Goal: Navigation & Orientation: Find specific page/section

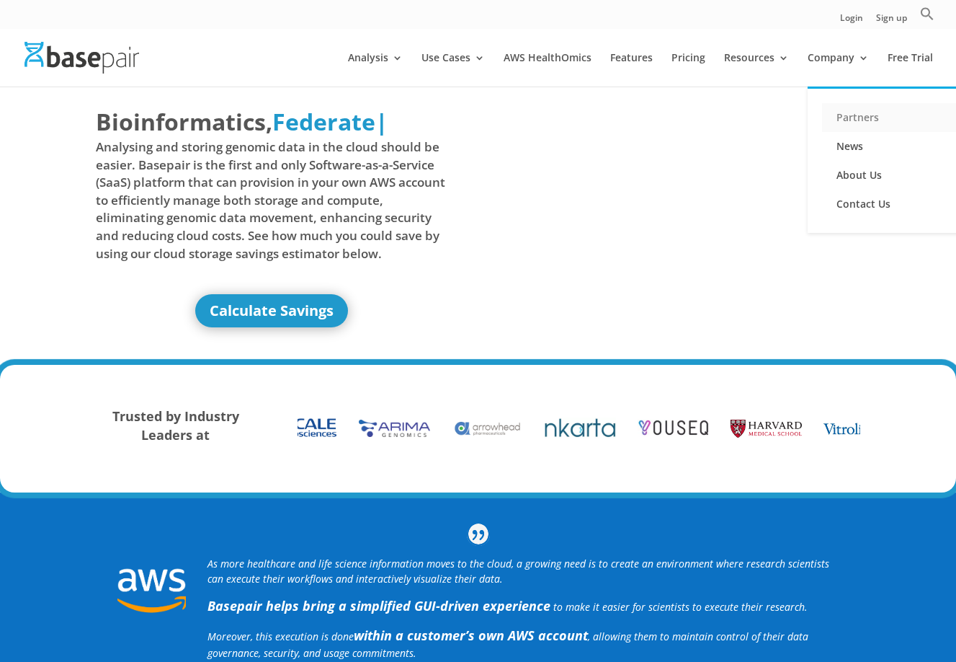
click at [855, 117] on link "Partners" at bounding box center [894, 117] width 144 height 29
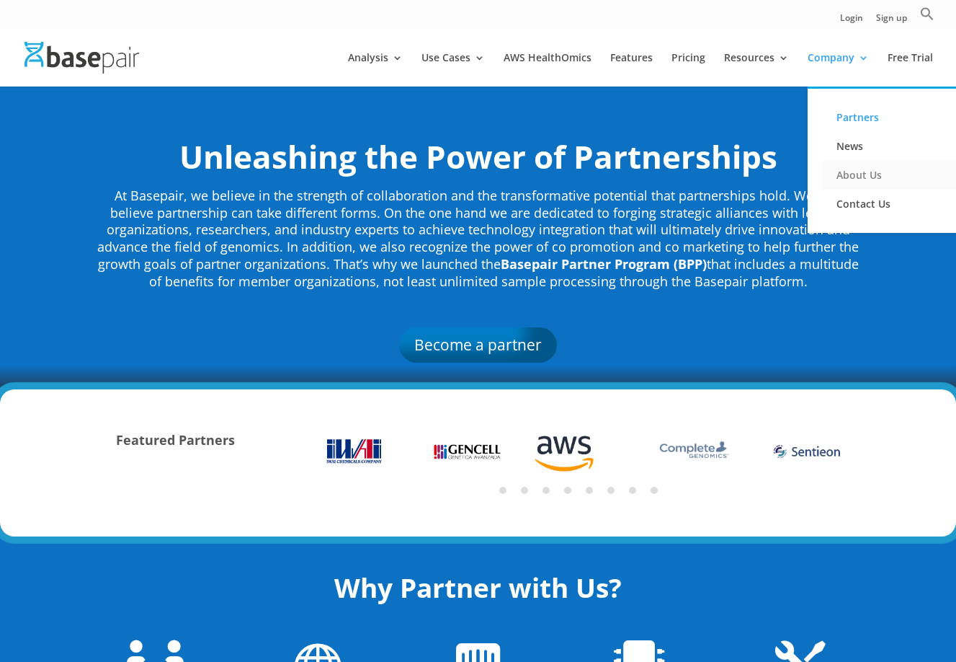
click at [840, 173] on link "About Us" at bounding box center [894, 175] width 144 height 29
